Goal: Connect with others: Connect with others

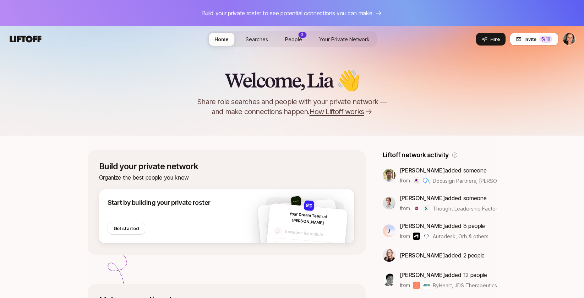
click at [294, 39] on span "People" at bounding box center [293, 39] width 17 height 6
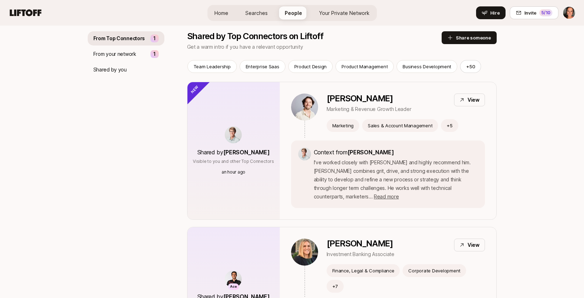
scroll to position [71, 0]
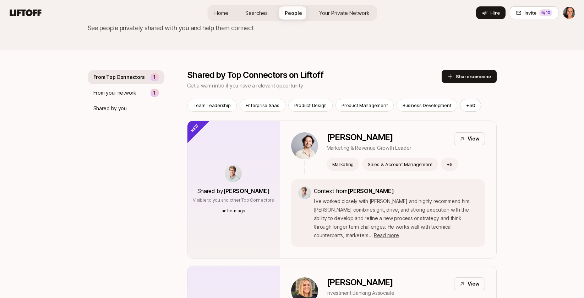
click at [115, 78] on p "From Top Connectors" at bounding box center [119, 77] width 52 height 9
click at [119, 92] on p "From your network" at bounding box center [114, 92] width 43 height 9
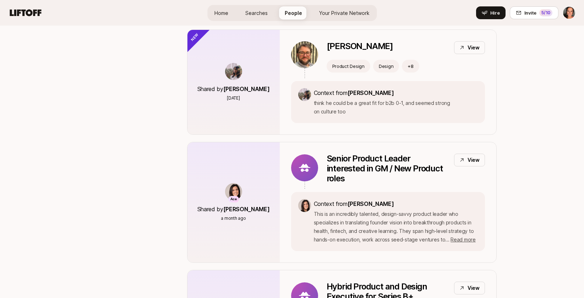
scroll to position [249, 0]
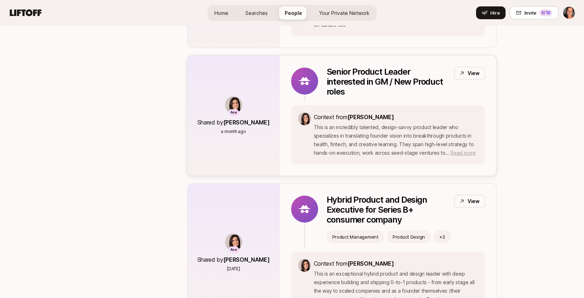
click at [463, 152] on span "Read more" at bounding box center [463, 152] width 25 height 6
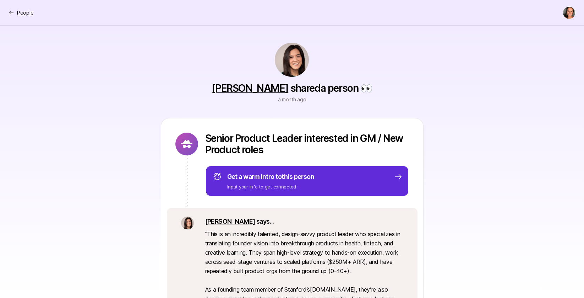
click at [18, 13] on p "People" at bounding box center [25, 13] width 16 height 9
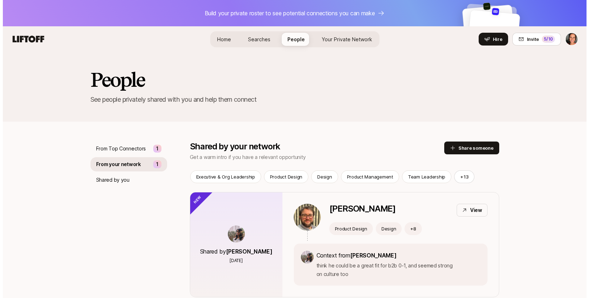
scroll to position [249, 0]
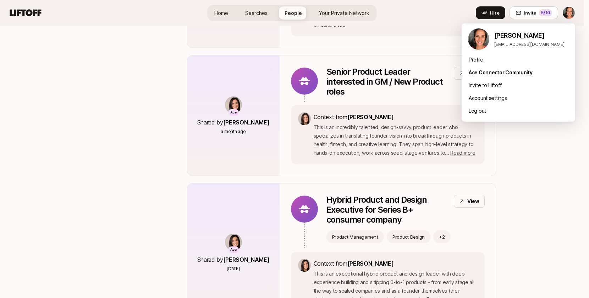
click at [483, 60] on div "Profile" at bounding box center [519, 59] width 114 height 13
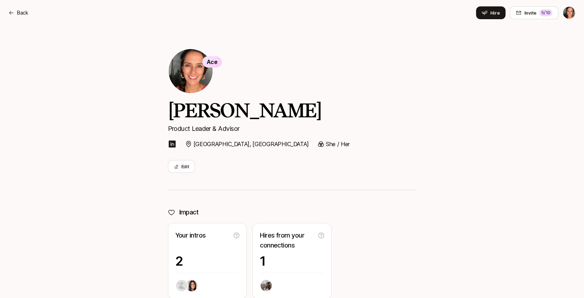
scroll to position [108, 0]
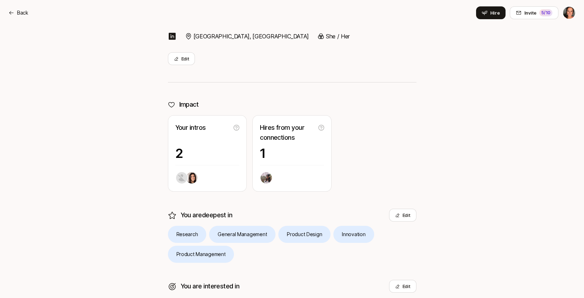
click at [181, 177] on img at bounding box center [181, 177] width 11 height 11
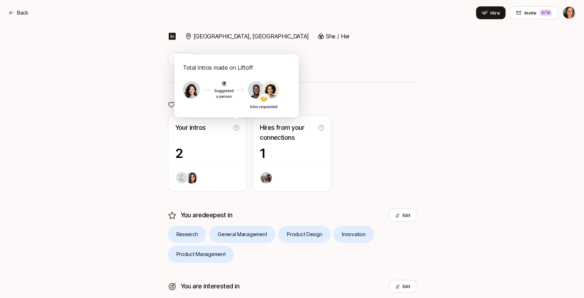
click at [214, 178] on div at bounding box center [207, 177] width 64 height 13
click at [236, 129] on icon at bounding box center [237, 128] width 6 height 6
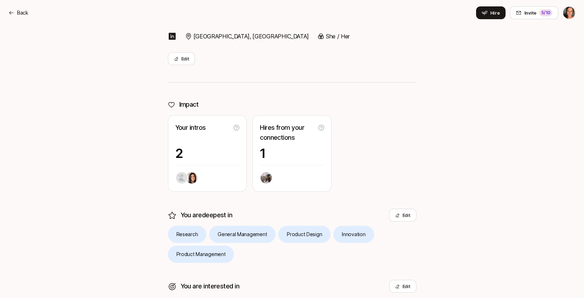
click at [179, 154] on p "2" at bounding box center [207, 153] width 64 height 14
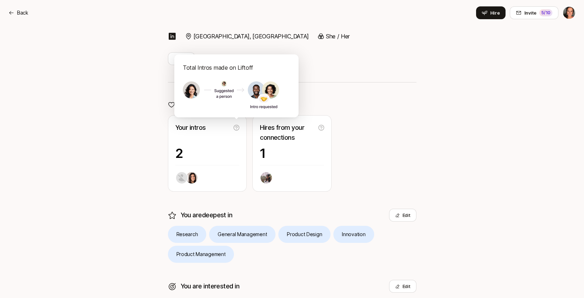
click at [222, 169] on div "Your intros 2" at bounding box center [207, 153] width 79 height 76
click at [190, 178] on img at bounding box center [191, 177] width 11 height 11
click at [221, 171] on div at bounding box center [207, 177] width 64 height 13
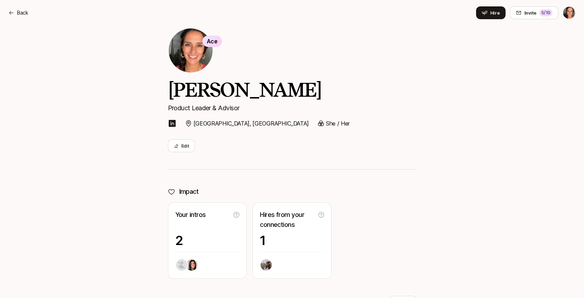
scroll to position [0, 0]
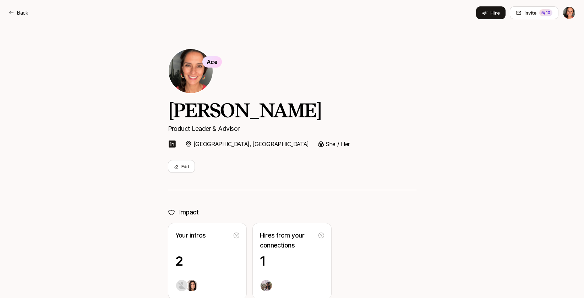
click at [571, 13] on html "Back Hire Invite 5 /10 Back Invite 5 /10 Home Searches People Your Private Netw…" at bounding box center [292, 149] width 584 height 298
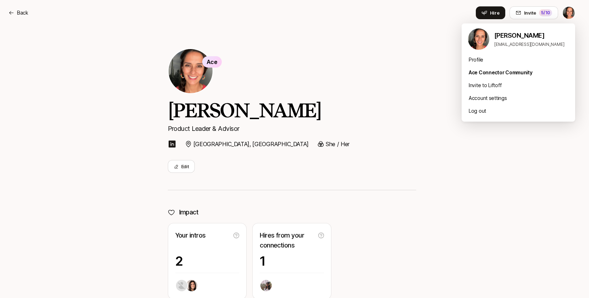
click at [446, 63] on html "Back Hire Invite 5 /10 Back Invite 5 /10 Home Searches People Your Private Netw…" at bounding box center [294, 149] width 589 height 298
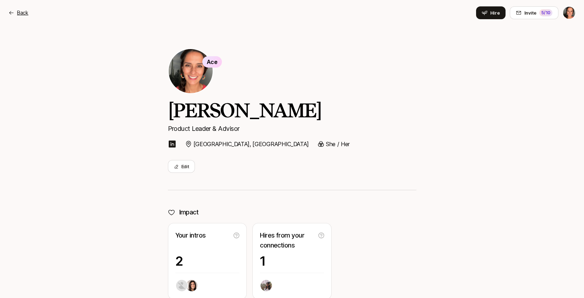
click at [19, 13] on p "Back" at bounding box center [22, 13] width 11 height 9
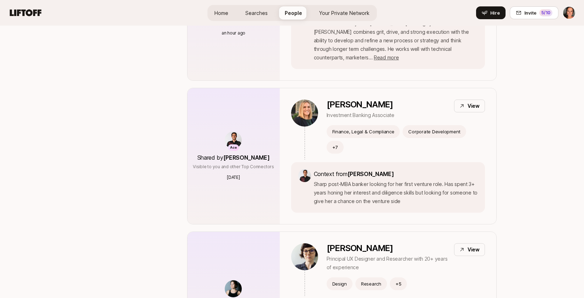
click at [349, 14] on span "Your Private Network" at bounding box center [344, 13] width 50 height 6
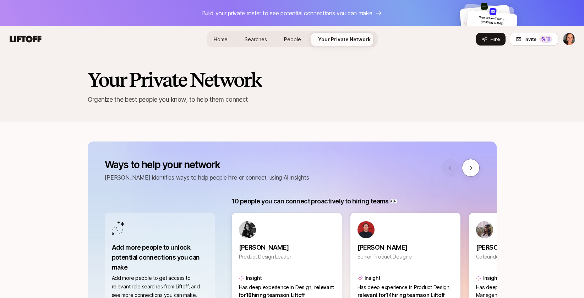
scroll to position [124, 0]
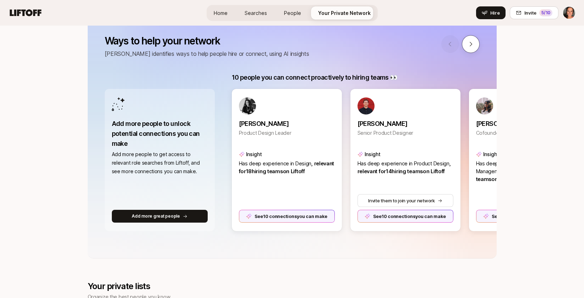
click at [465, 44] on button at bounding box center [471, 44] width 18 height 18
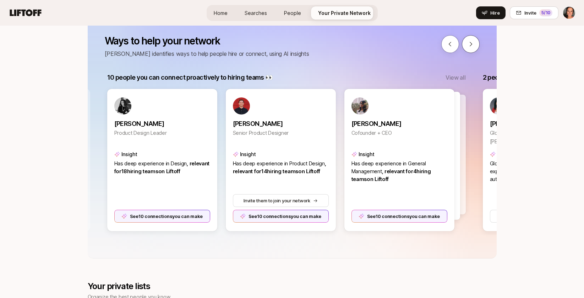
scroll to position [0, 127]
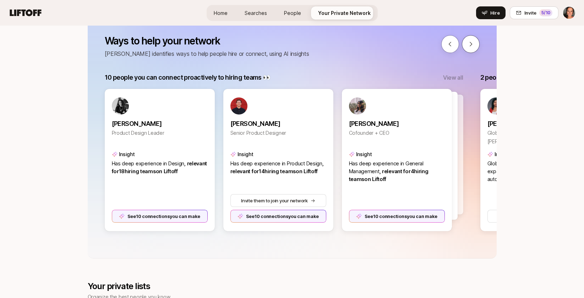
click at [468, 45] on icon at bounding box center [471, 44] width 6 height 6
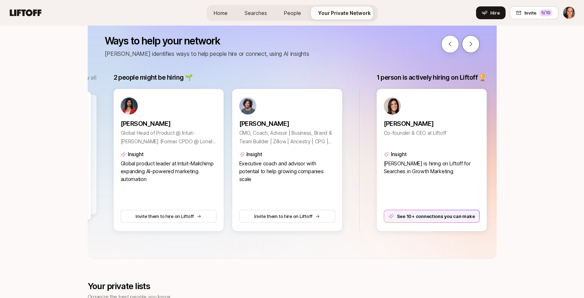
scroll to position [0, 503]
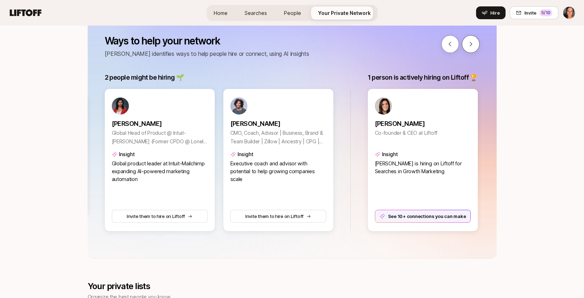
click at [463, 45] on button at bounding box center [471, 44] width 18 height 18
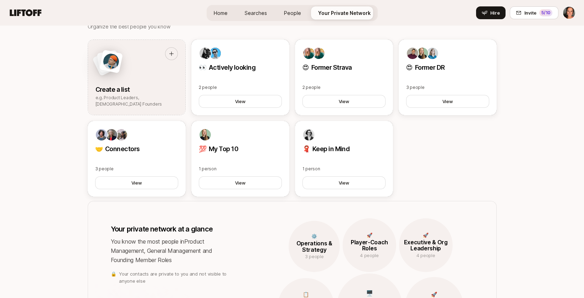
scroll to position [317, 0]
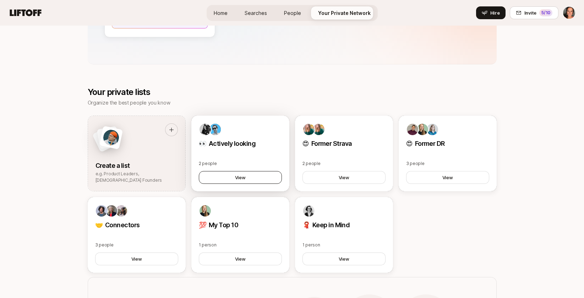
click at [247, 171] on button "View" at bounding box center [240, 177] width 83 height 13
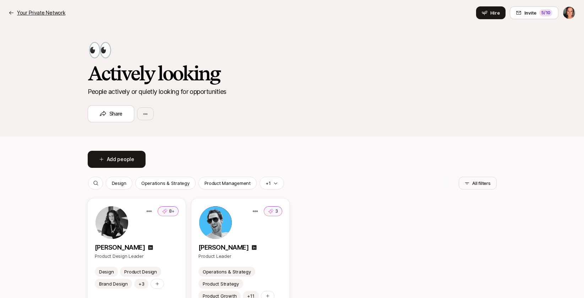
click at [24, 11] on p "Your Private Network" at bounding box center [41, 13] width 48 height 9
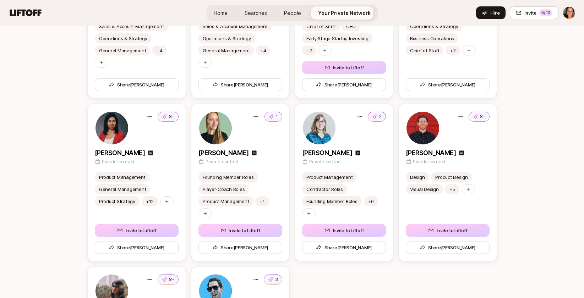
scroll to position [1391, 0]
